Goal: Information Seeking & Learning: Learn about a topic

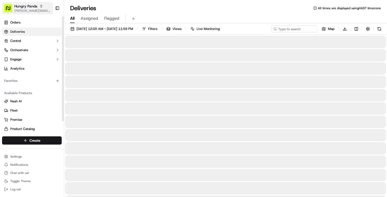
click at [36, 10] on span "[PERSON_NAME][EMAIL_ADDRESS][DOMAIN_NAME]" at bounding box center [32, 11] width 37 height 4
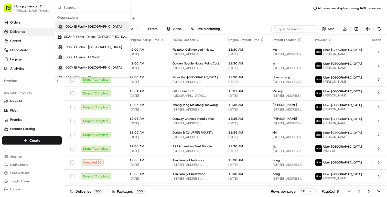
click at [77, 6] on input "text" at bounding box center [95, 7] width 64 height 10
click at [86, 9] on input "text" at bounding box center [95, 7] width 64 height 10
drag, startPoint x: 34, startPoint y: 5, endPoint x: 42, endPoint y: 4, distance: 7.7
click at [34, 5] on span "Hungry Panda" at bounding box center [25, 6] width 23 height 5
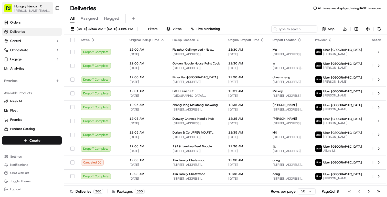
click at [49, 4] on button "Hungry Panda [PERSON_NAME][EMAIL_ADDRESS][DOMAIN_NAME]" at bounding box center [27, 8] width 51 height 12
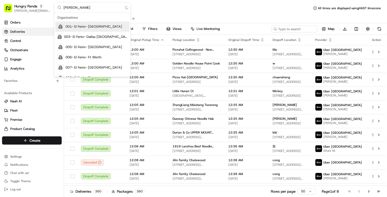
type input "coles"
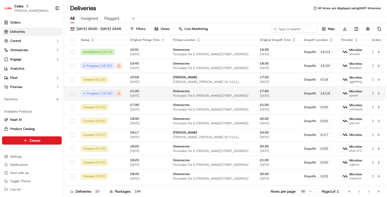
click at [135, 93] on div "11:33 [DATE]" at bounding box center [147, 93] width 35 height 9
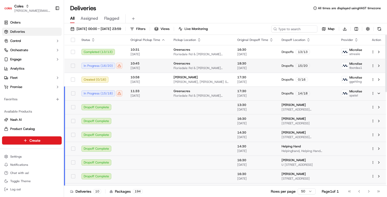
click at [131, 65] on div "10:45 [DATE]" at bounding box center [147, 65] width 35 height 9
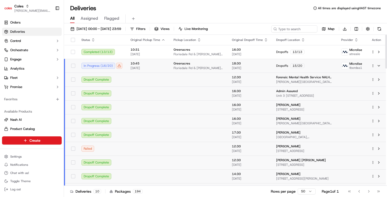
scroll to position [88, 0]
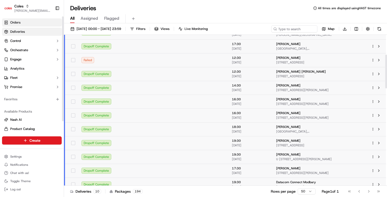
click at [31, 21] on link "Orders" at bounding box center [32, 22] width 60 height 8
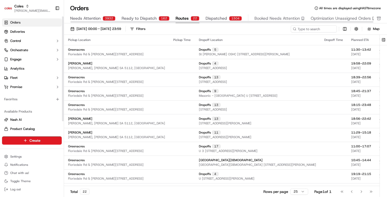
click at [176, 18] on span "Routes" at bounding box center [181, 18] width 13 height 6
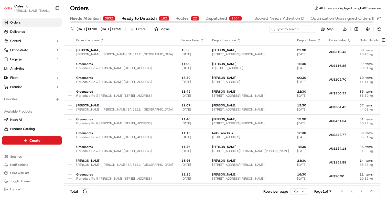
click at [143, 19] on span "Ready to Dispatch" at bounding box center [138, 18] width 35 height 6
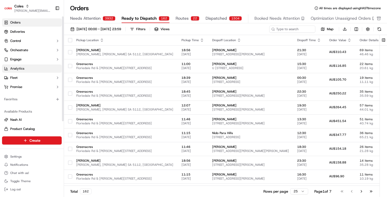
click at [18, 67] on span "Analytics" at bounding box center [17, 68] width 14 height 5
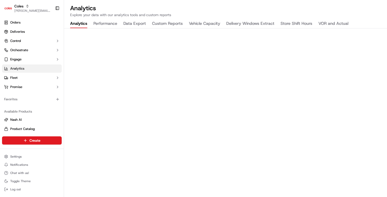
click at [107, 26] on button "Performance" at bounding box center [105, 23] width 24 height 9
click at [133, 25] on button "Data Export" at bounding box center [134, 23] width 23 height 9
click at [176, 26] on button "Custom Reports" at bounding box center [167, 23] width 31 height 9
click at [208, 26] on button "Vehicle Capacity" at bounding box center [204, 23] width 31 height 9
click at [249, 25] on button "Delivery Windows Extract" at bounding box center [250, 23] width 48 height 9
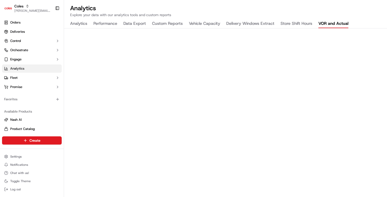
click at [327, 26] on button "VOR and Actual" at bounding box center [333, 23] width 30 height 9
click at [304, 25] on button "Store Shift Hours" at bounding box center [296, 23] width 32 height 9
